Goal: Task Accomplishment & Management: Manage account settings

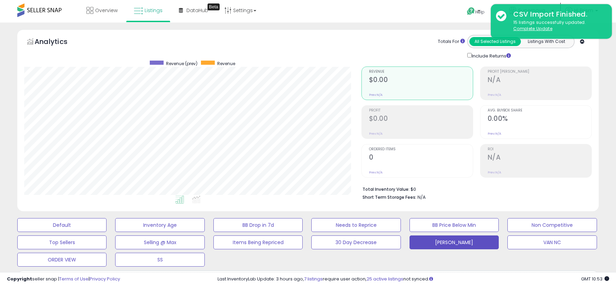
select select "**"
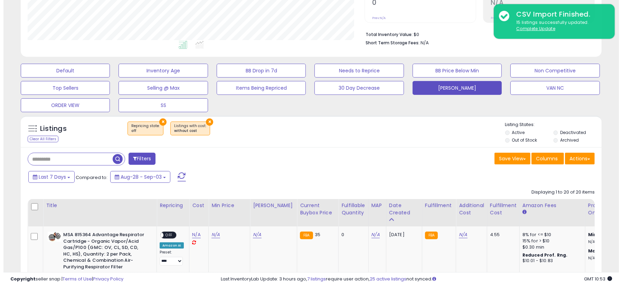
scroll to position [142, 337]
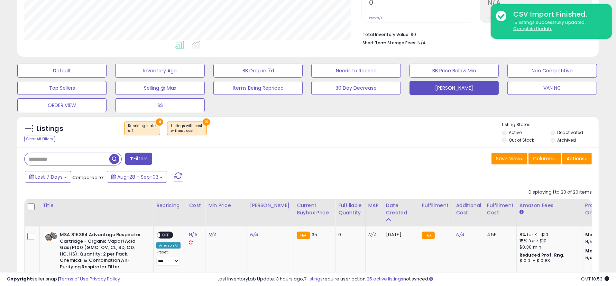
click at [203, 121] on button "×" at bounding box center [206, 121] width 7 height 7
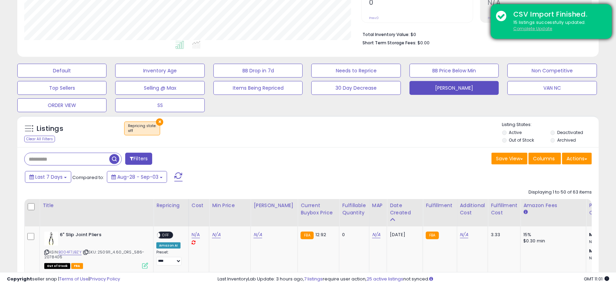
click at [524, 29] on u "Complete Update" at bounding box center [532, 29] width 39 height 6
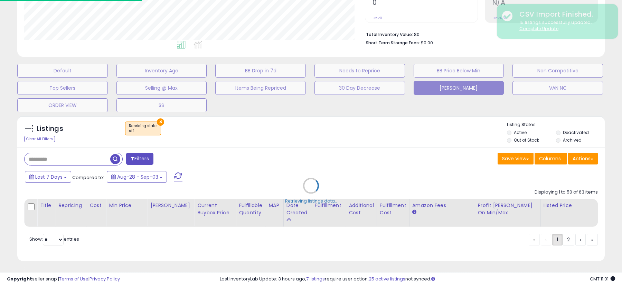
scroll to position [142, 341]
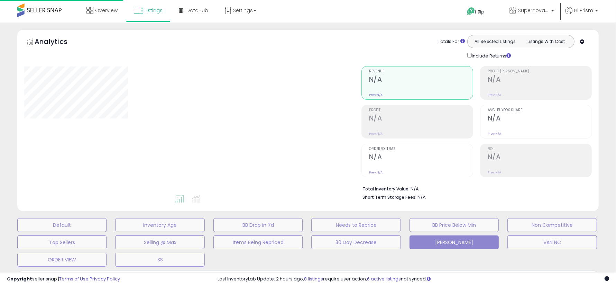
scroll to position [154, 0]
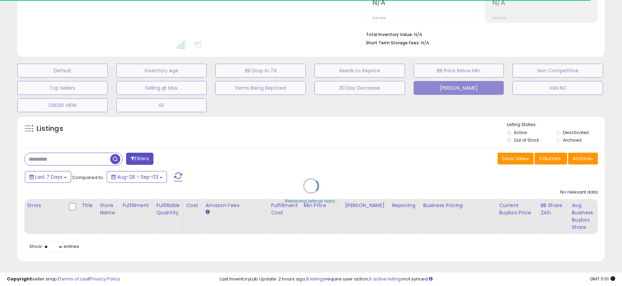
select select "**"
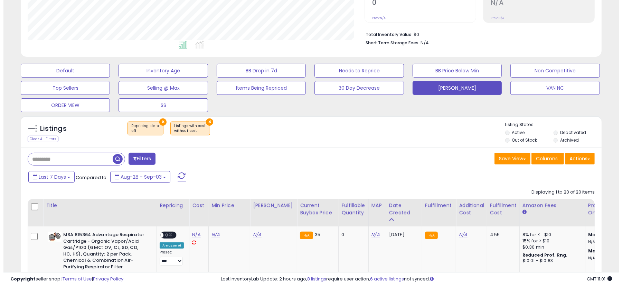
scroll to position [142, 337]
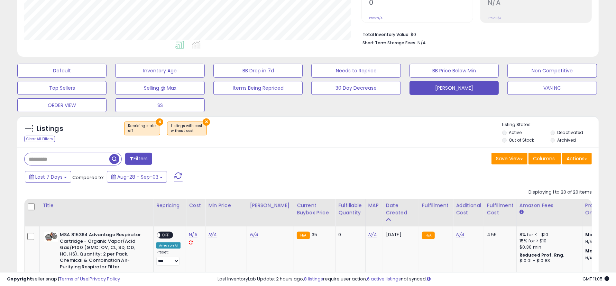
click at [203, 121] on button "×" at bounding box center [206, 121] width 7 height 7
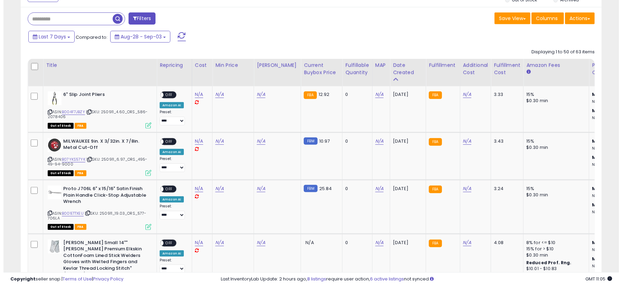
scroll to position [300, 0]
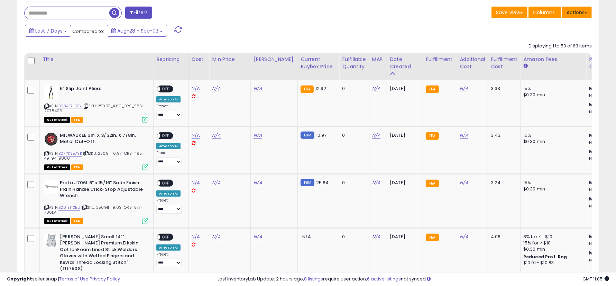
click at [588, 13] on button "Actions" at bounding box center [577, 13] width 30 height 12
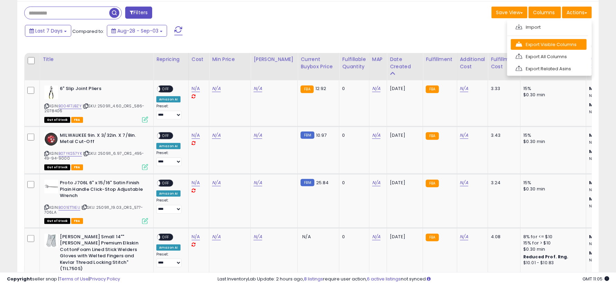
click at [553, 47] on link "Export Visible Columns" at bounding box center [549, 44] width 76 height 11
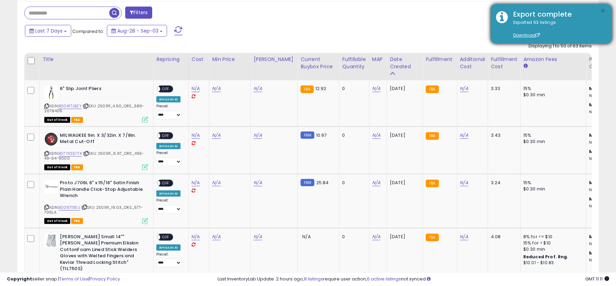
click at [603, 10] on button "×" at bounding box center [603, 11] width 6 height 9
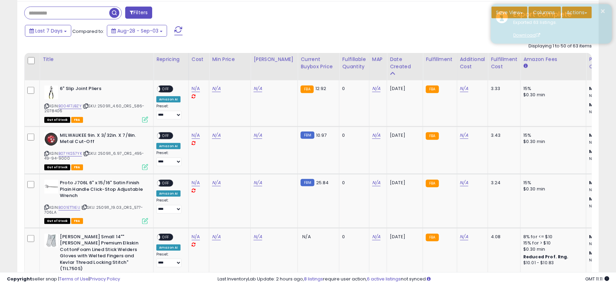
click at [586, 12] on div "Export complete" at bounding box center [557, 14] width 99 height 10
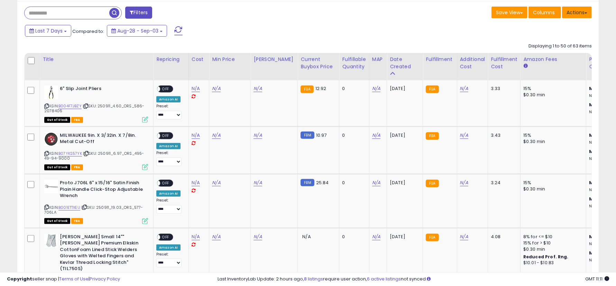
click at [584, 13] on button "Actions" at bounding box center [577, 13] width 30 height 12
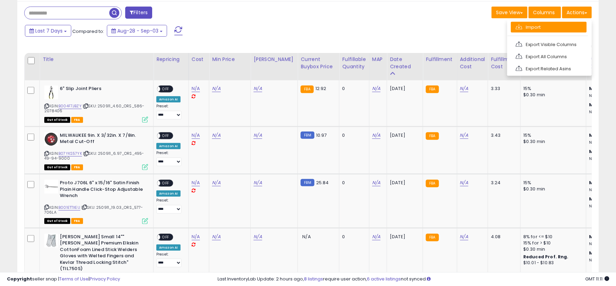
click at [558, 25] on link "Import" at bounding box center [549, 27] width 76 height 11
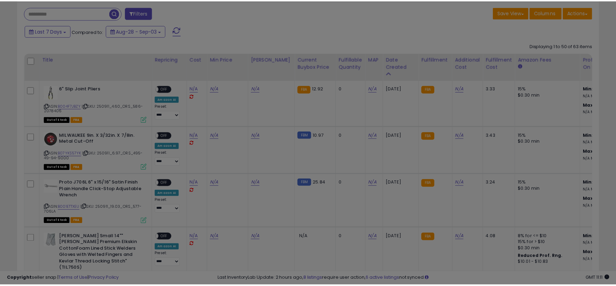
scroll to position [142, 341]
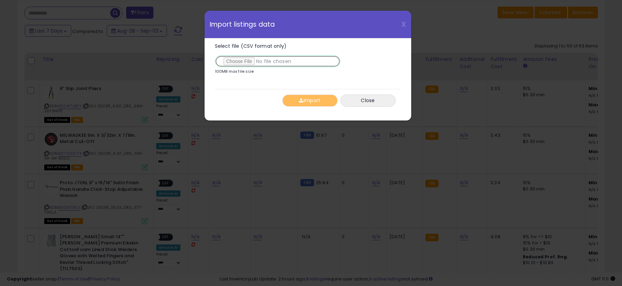
click at [250, 60] on input "Select file (CSV format only)" at bounding box center [278, 61] width 126 height 12
type input "**********"
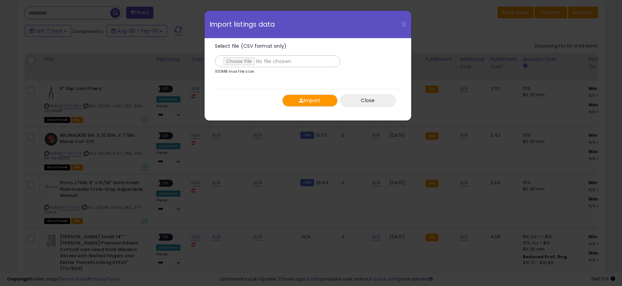
click at [295, 100] on button "Import" at bounding box center [310, 100] width 55 height 12
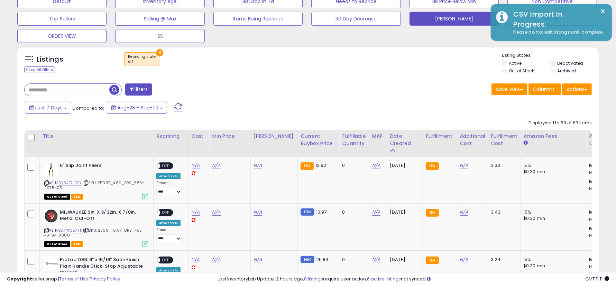
scroll to position [213, 0]
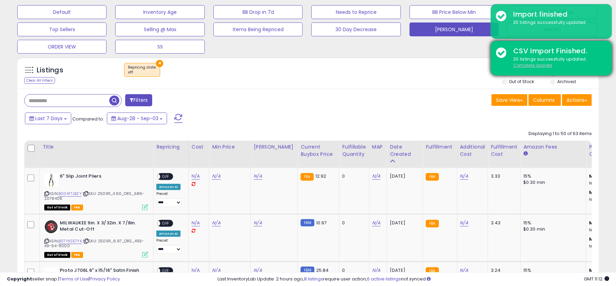
click at [525, 64] on u "Complete Update" at bounding box center [532, 65] width 39 height 6
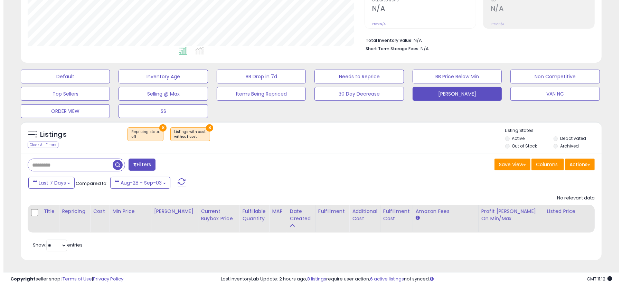
scroll to position [142, 337]
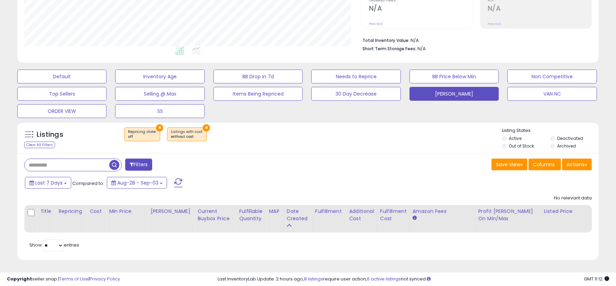
click at [203, 124] on button "×" at bounding box center [206, 127] width 7 height 7
